Goal: Obtain resource: Download file/media

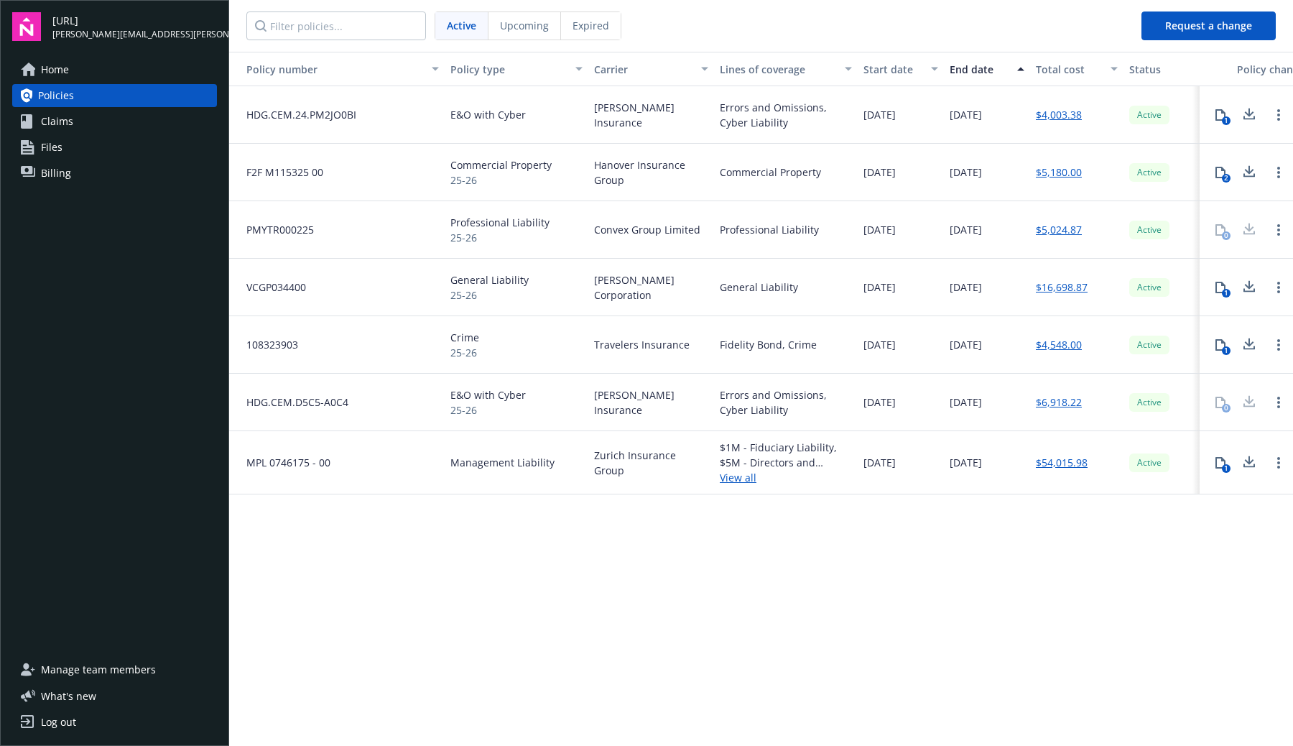
click at [509, 279] on span "General Liability" at bounding box center [489, 279] width 78 height 15
click at [743, 482] on link "View all" at bounding box center [786, 477] width 132 height 15
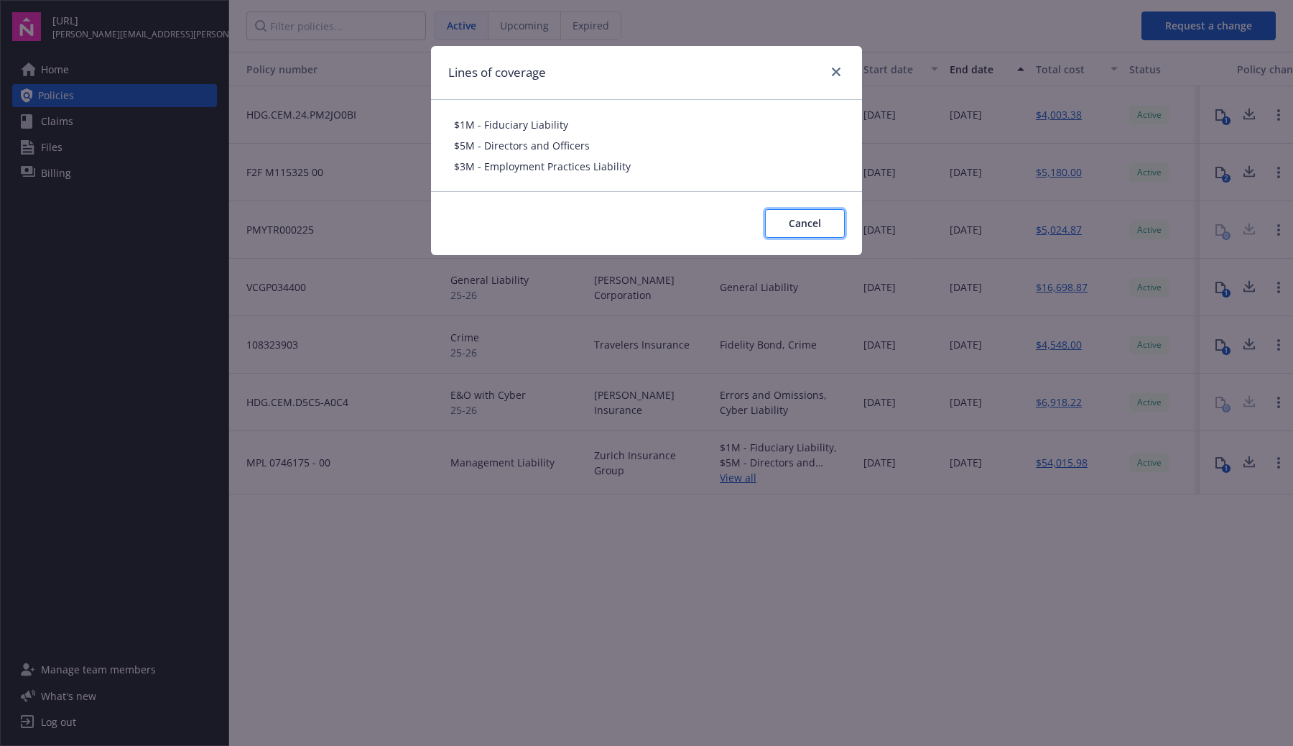
click at [816, 224] on span "Cancel" at bounding box center [805, 223] width 32 height 14
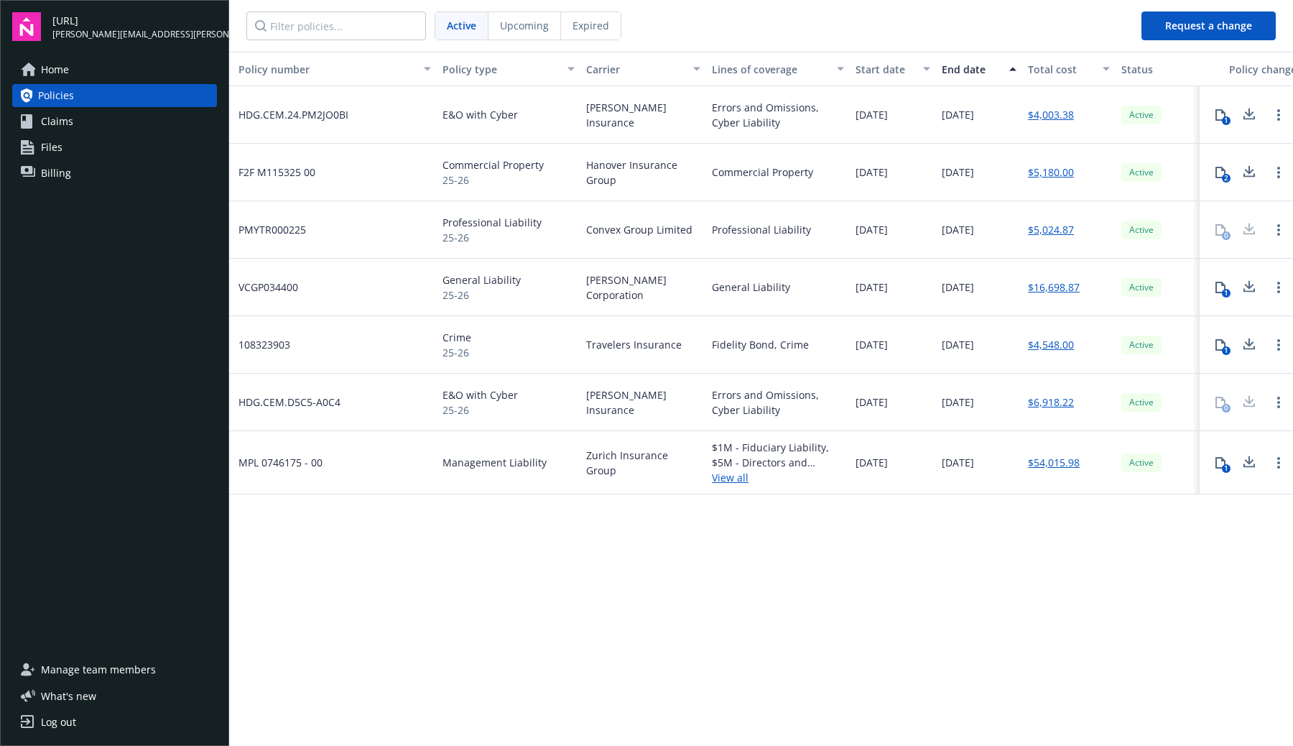
scroll to position [0, 1]
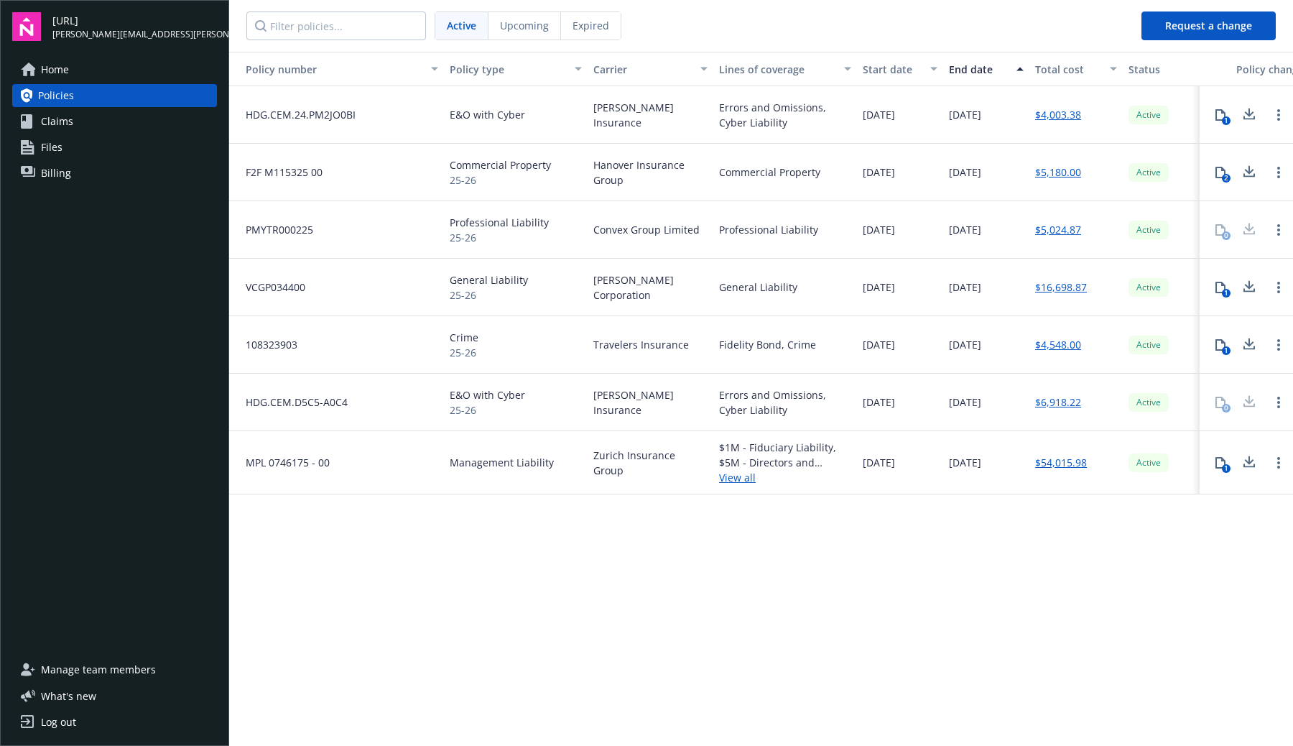
click at [748, 481] on link "View all" at bounding box center [785, 477] width 132 height 15
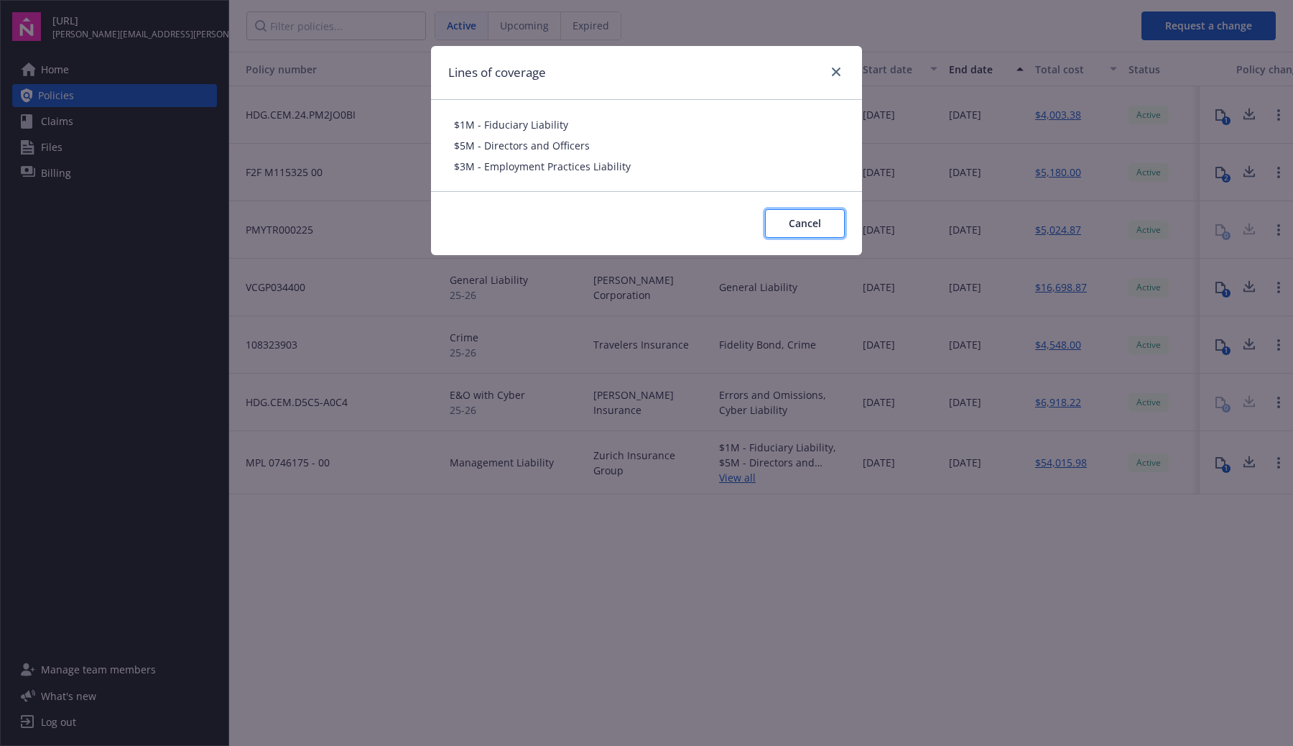
click at [807, 221] on span "Cancel" at bounding box center [805, 223] width 32 height 14
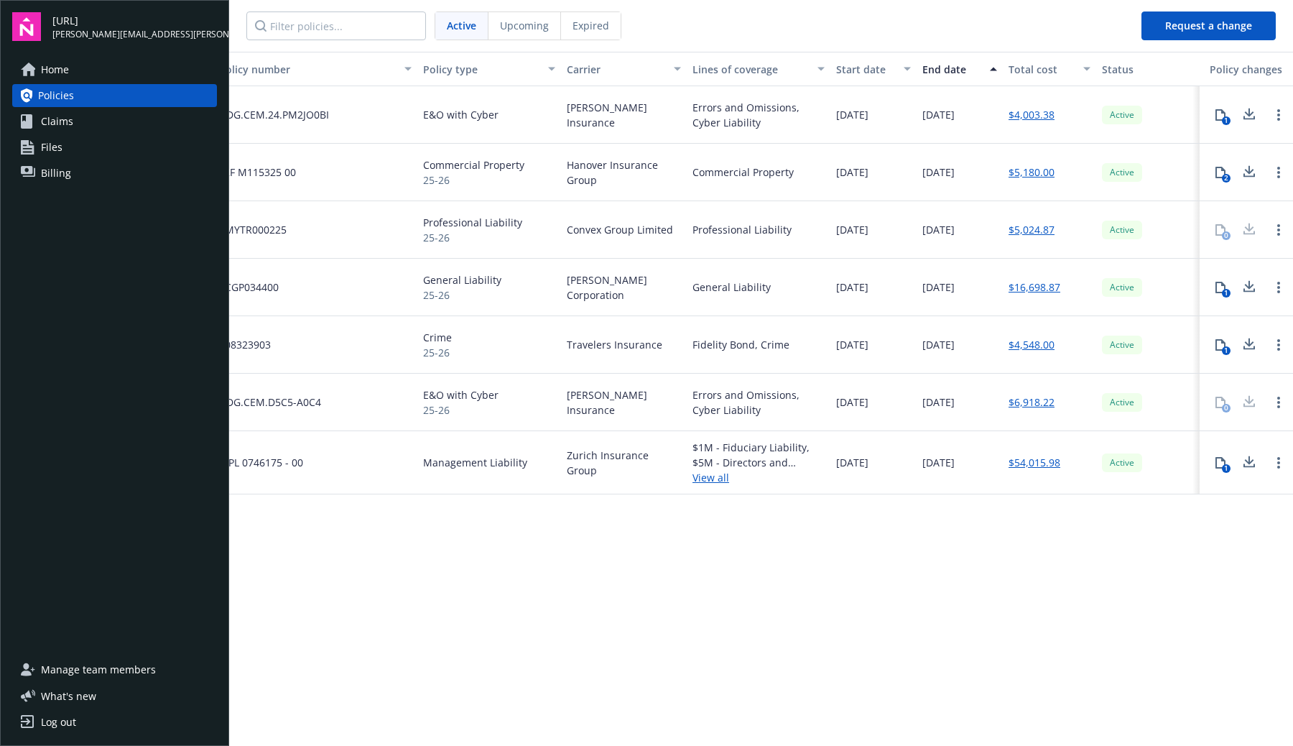
scroll to position [0, 0]
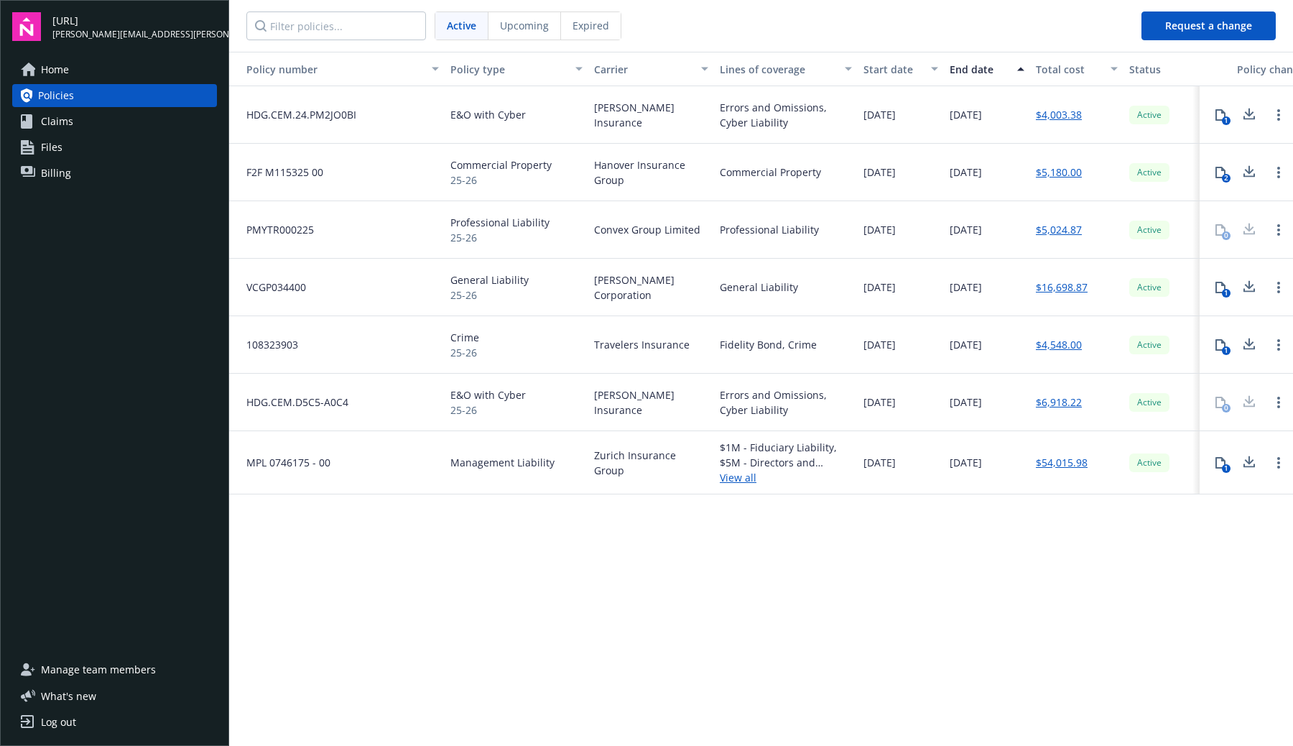
click at [1057, 287] on link "$16,698.87" at bounding box center [1062, 286] width 52 height 15
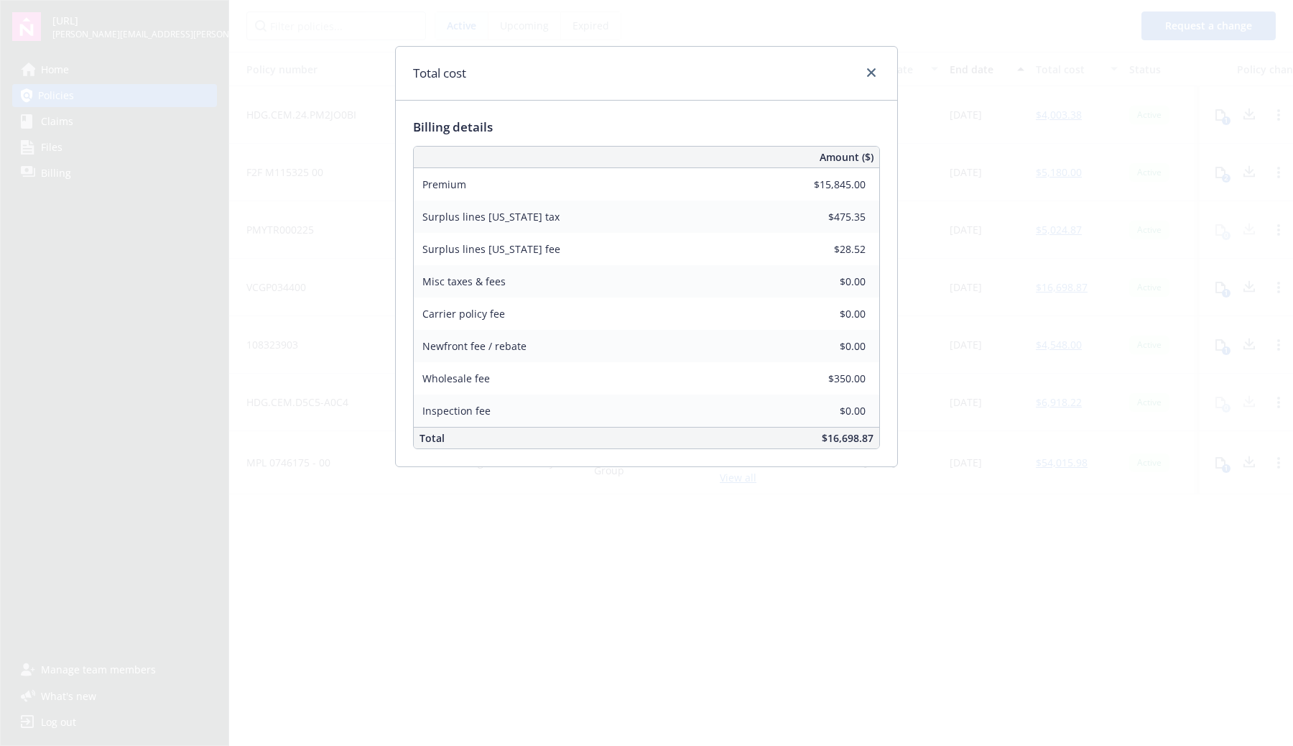
click at [877, 81] on div at bounding box center [868, 73] width 23 height 19
click at [869, 75] on icon "close" at bounding box center [871, 72] width 9 height 9
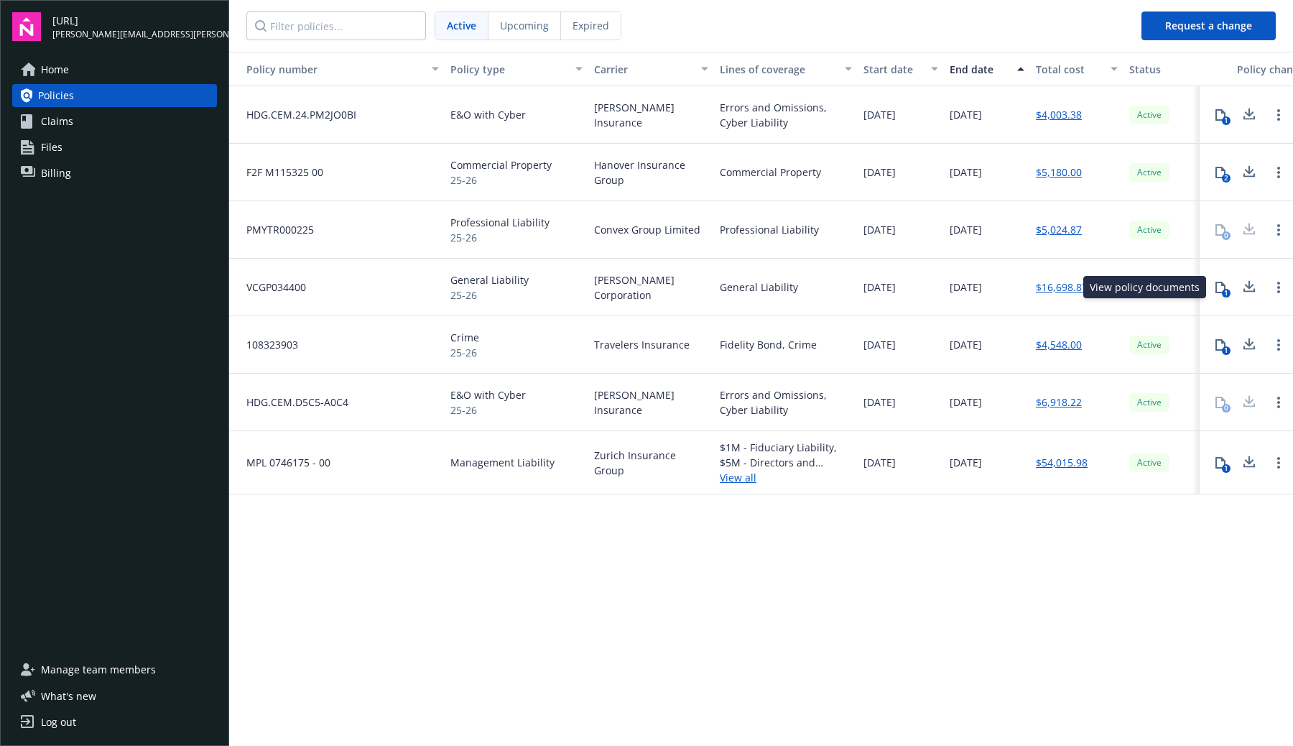
click at [1223, 290] on div "1" at bounding box center [1226, 293] width 9 height 9
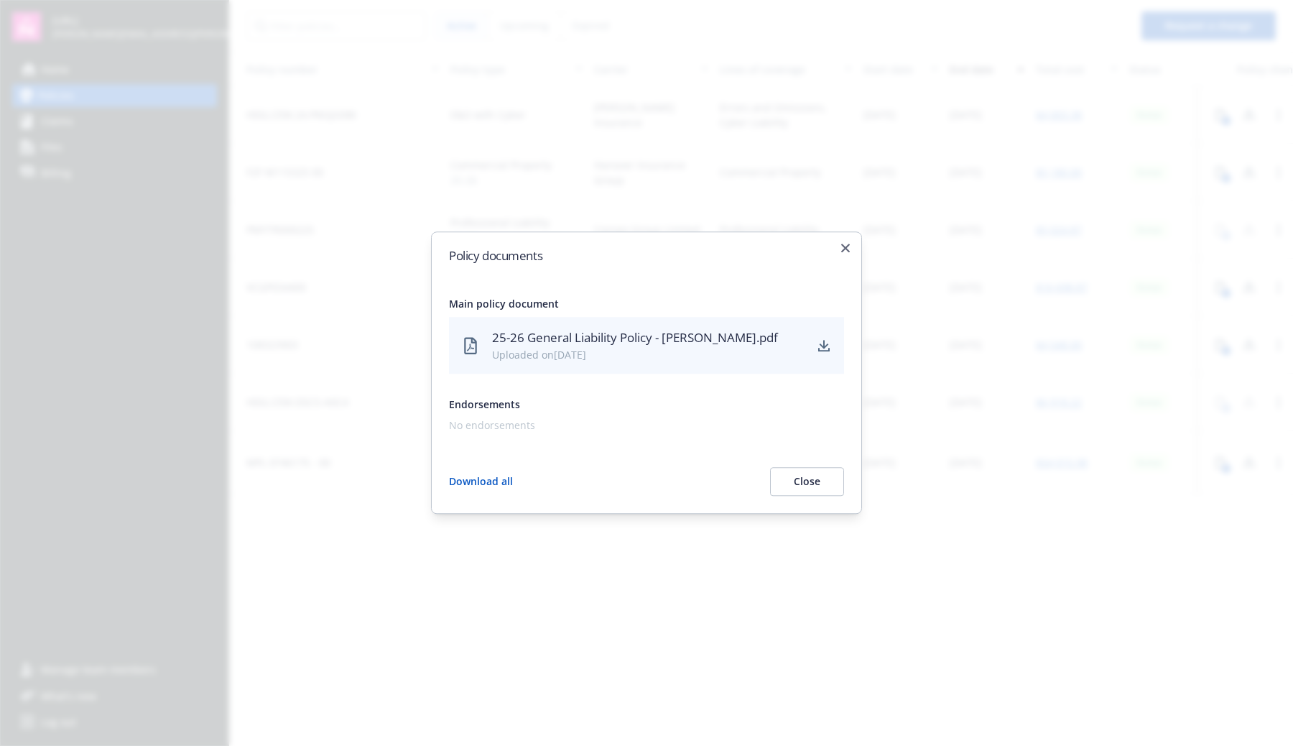
click at [624, 343] on div "25-26 General Liability Policy - [PERSON_NAME].pdf" at bounding box center [648, 337] width 312 height 19
click at [545, 342] on div "25-26 General Liability Policy - [PERSON_NAME].pdf" at bounding box center [648, 337] width 312 height 19
click at [564, 363] on div "25-26 General Liability Policy - [PERSON_NAME].pdf Uploaded on [DATE]" at bounding box center [646, 345] width 395 height 57
click at [670, 342] on div "25-26 General Liability Policy - [PERSON_NAME].pdf" at bounding box center [648, 337] width 312 height 19
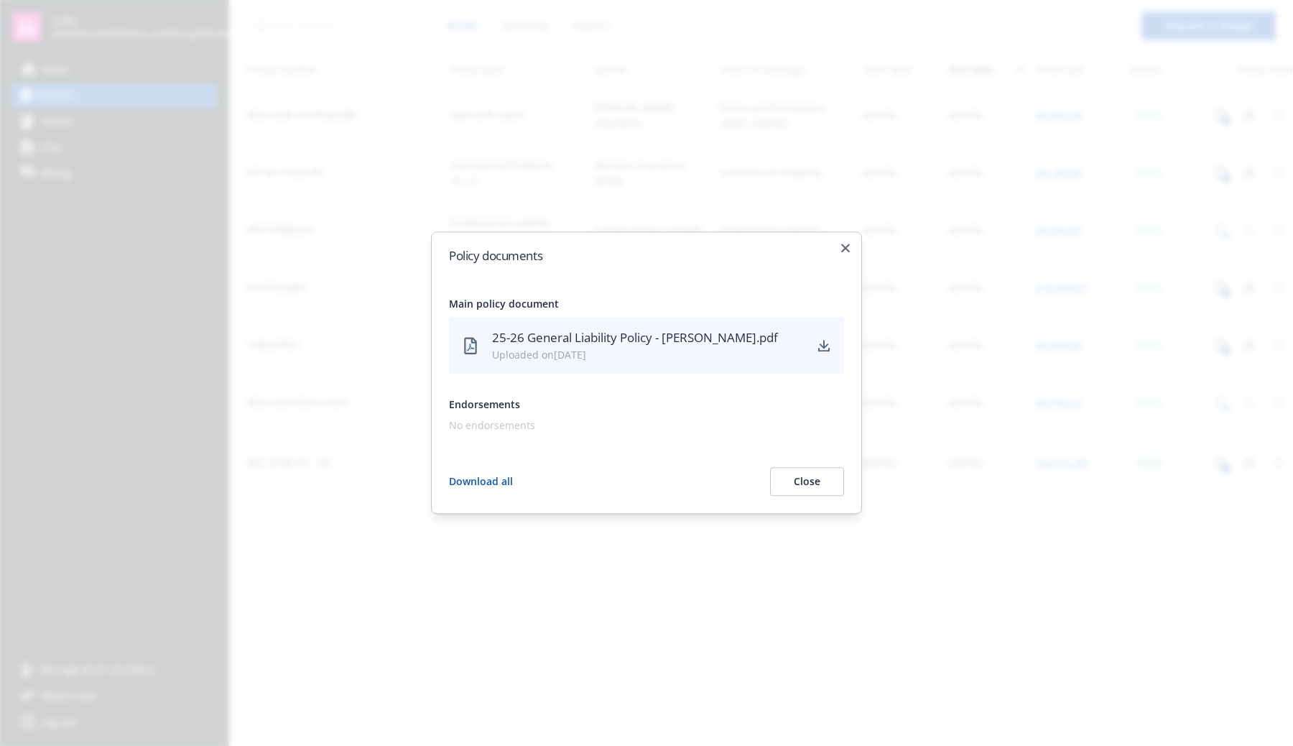
click at [621, 443] on div "Policy documents Main policy document 25-26 General Liability Policy - [PERSON_…" at bounding box center [646, 372] width 431 height 282
click at [805, 478] on button "Close" at bounding box center [807, 482] width 74 height 29
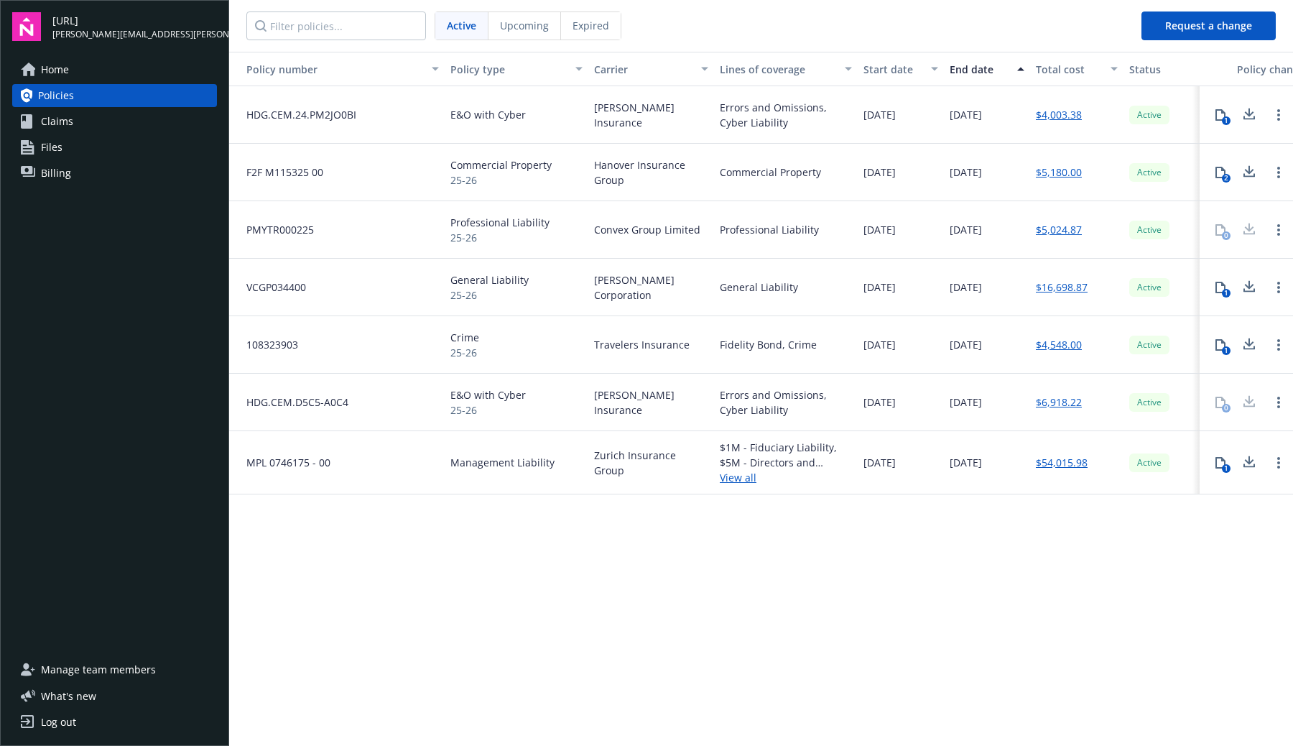
click at [480, 281] on span "General Liability" at bounding box center [489, 279] width 78 height 15
